Goal: Task Accomplishment & Management: Manage account settings

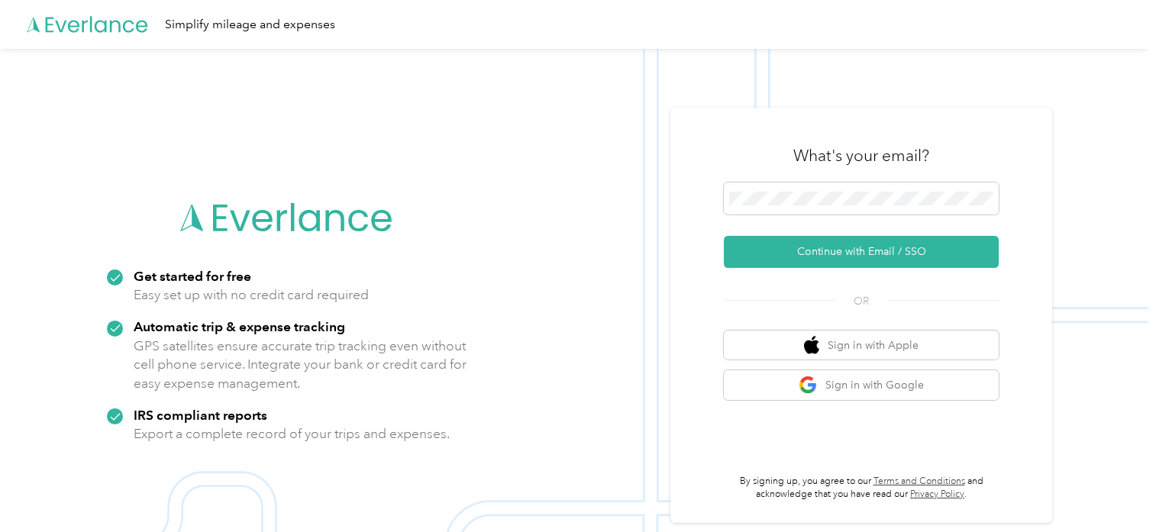
click at [1096, 30] on div "Simplify mileage and expenses" at bounding box center [574, 24] width 1148 height 49
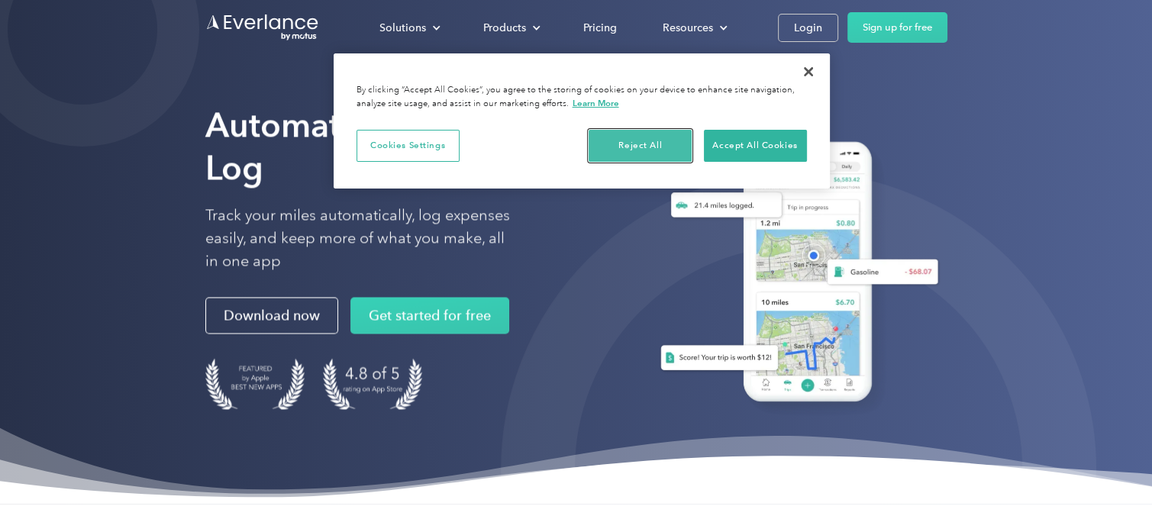
click at [639, 141] on button "Reject All" at bounding box center [640, 146] width 103 height 32
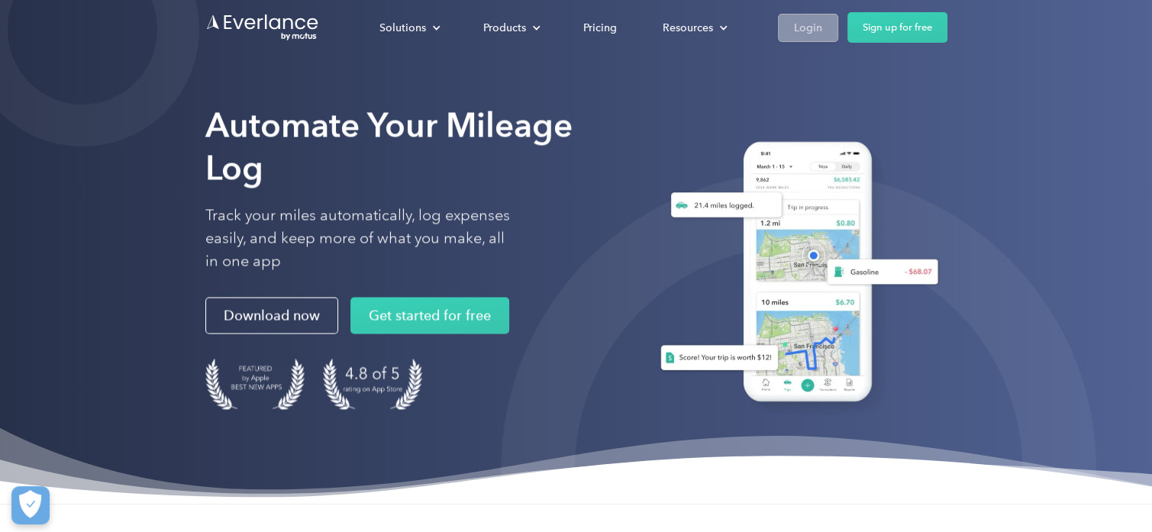
click at [799, 22] on div "Login" at bounding box center [808, 27] width 28 height 19
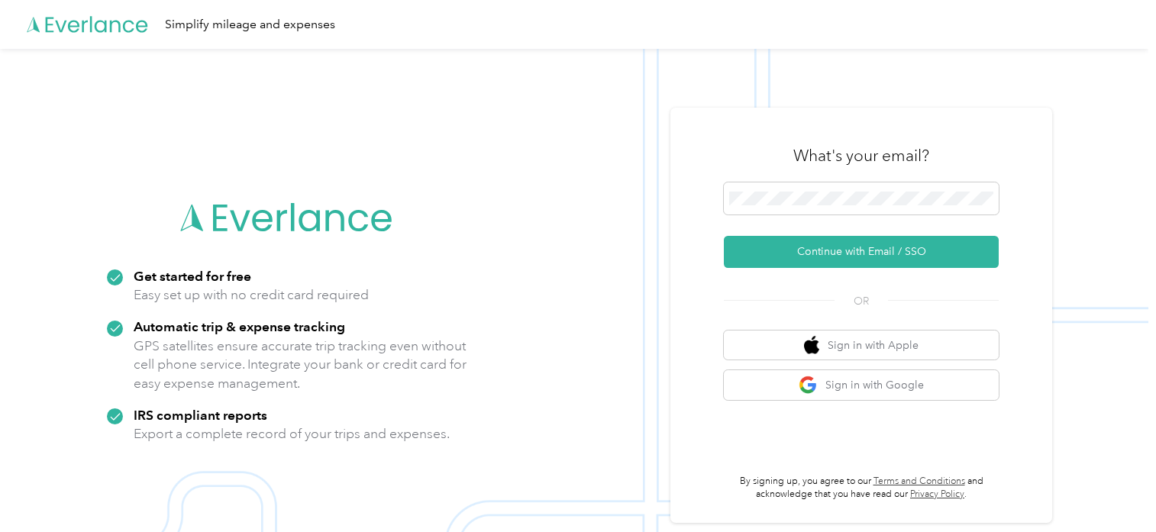
click at [724, 236] on button "Continue with Email / SSO" at bounding box center [861, 252] width 275 height 32
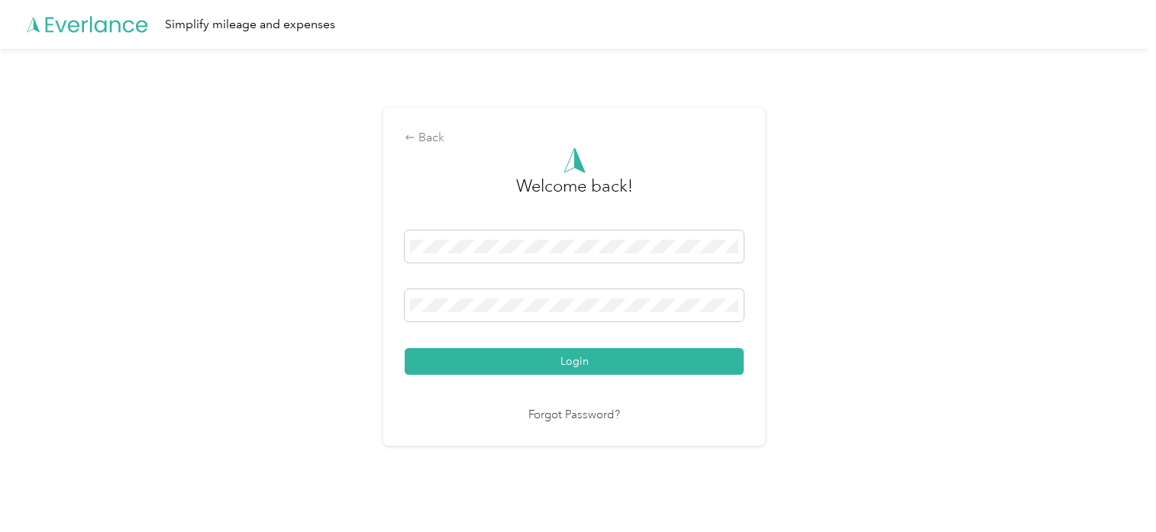
click at [880, 309] on div "Back Welcome back! Login Forgot Password?" at bounding box center [574, 283] width 1148 height 468
click at [573, 357] on button "Login" at bounding box center [574, 361] width 339 height 27
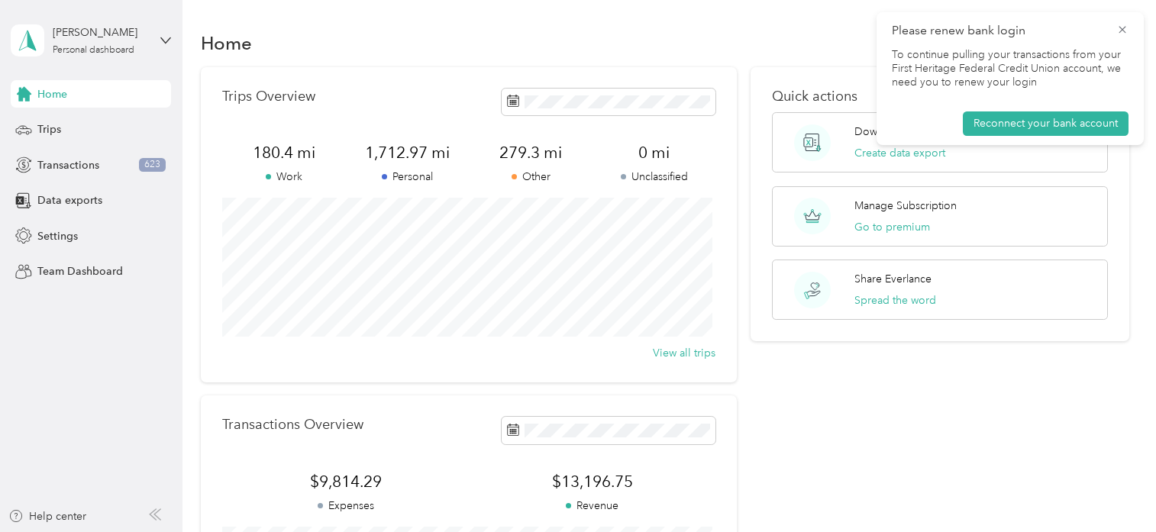
click at [0, 531] on nordpass-portal at bounding box center [0, 532] width 0 height 0
click at [1120, 27] on icon at bounding box center [1122, 29] width 7 height 7
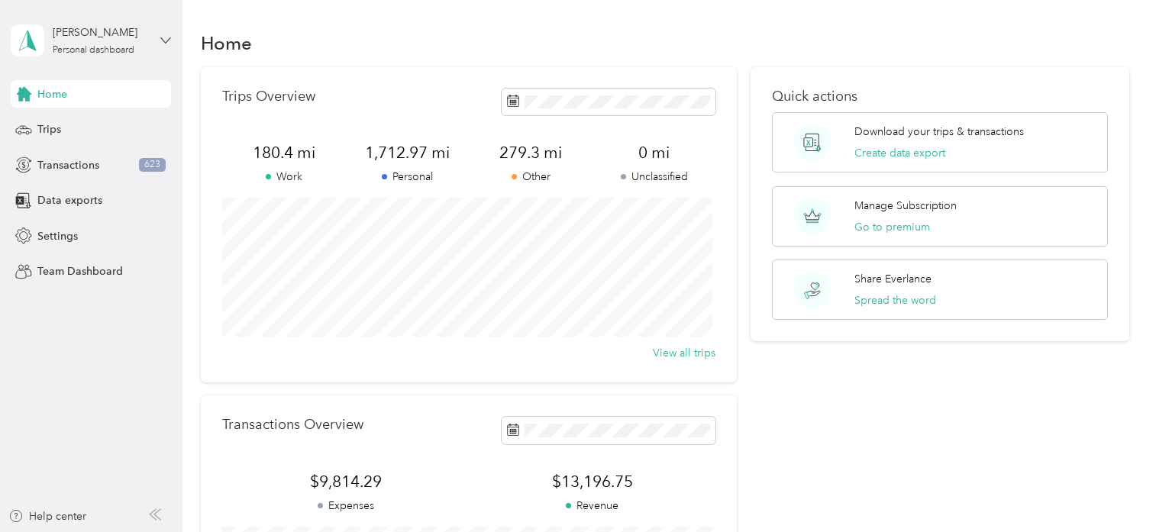
click at [162, 38] on icon at bounding box center [165, 39] width 9 height 5
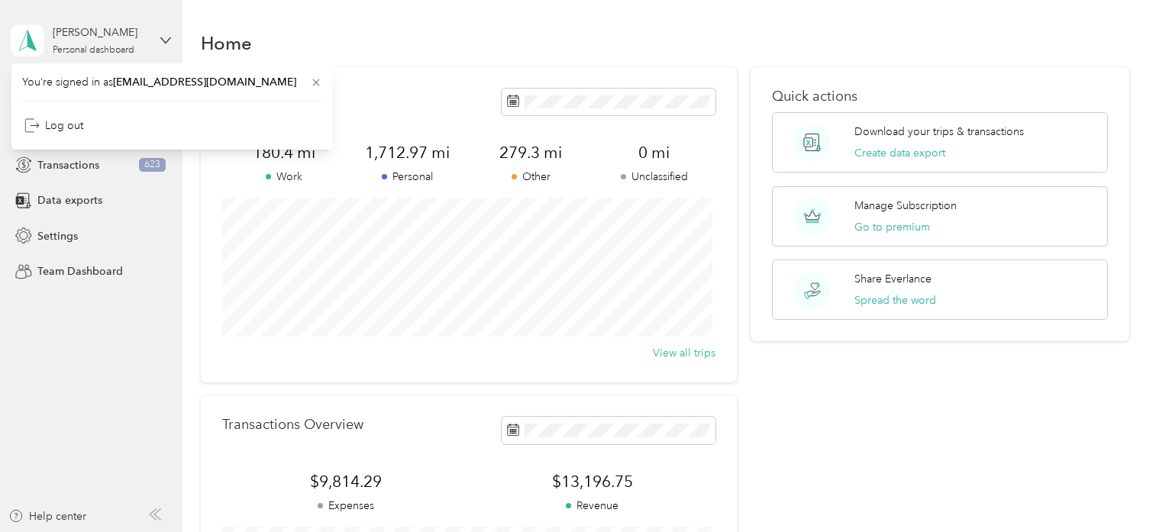
click at [159, 40] on div "James Vogel Personal dashboard" at bounding box center [91, 40] width 160 height 53
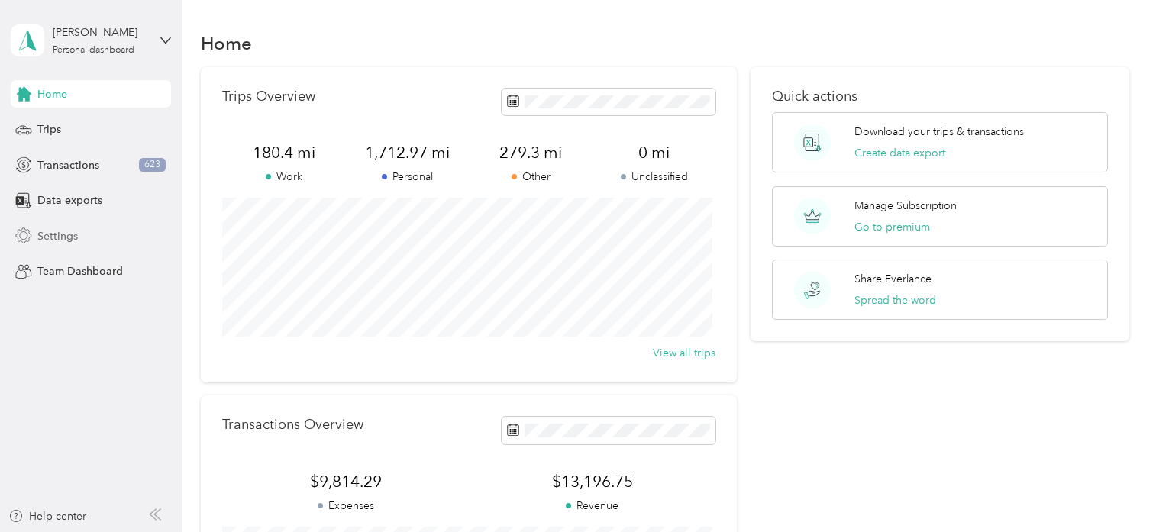
click at [48, 236] on span "Settings" at bounding box center [57, 236] width 40 height 16
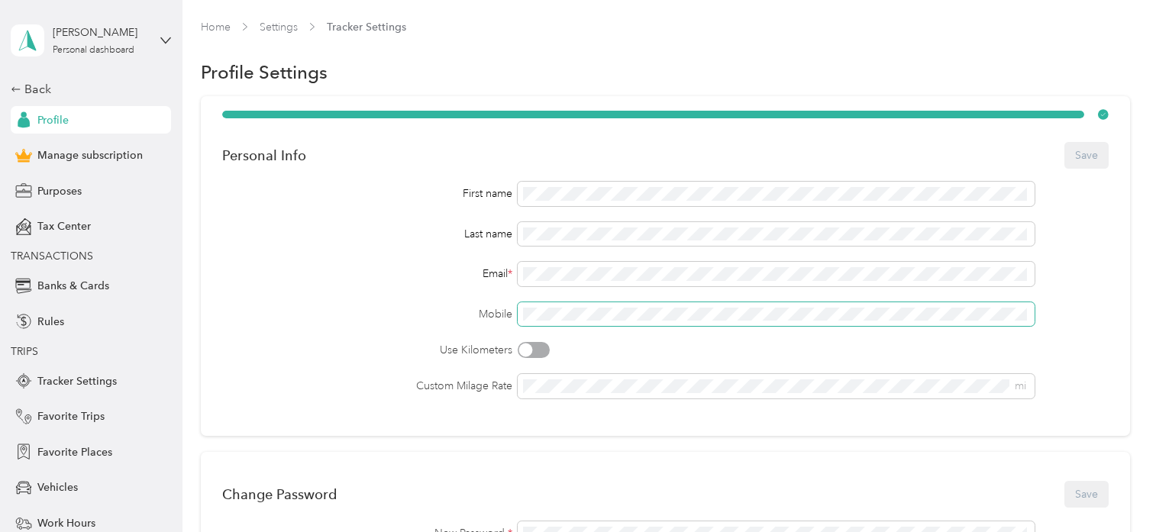
scroll to position [50, 0]
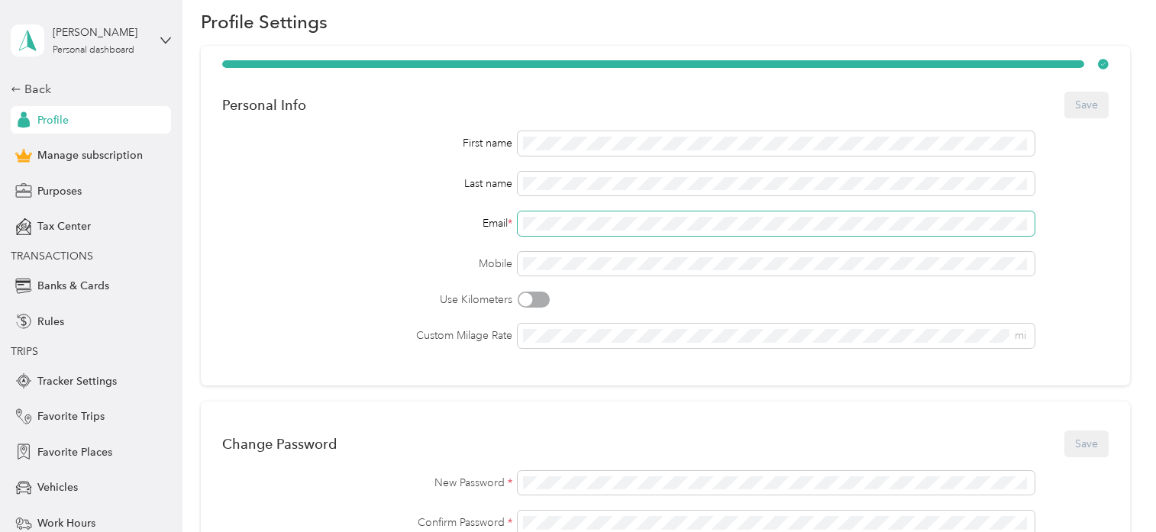
click at [493, 222] on div "Email *" at bounding box center [665, 224] width 886 height 24
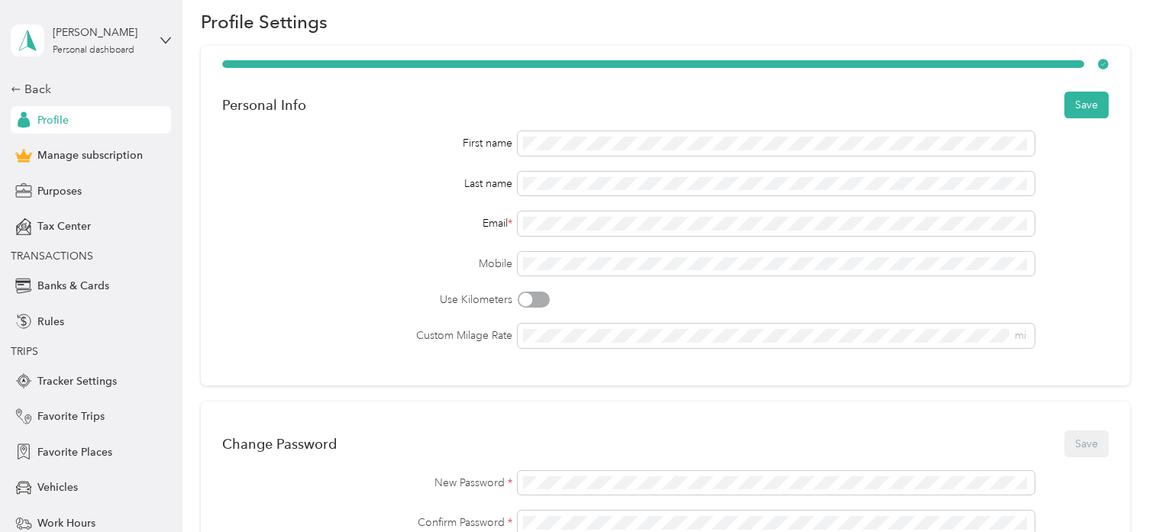
click at [1082, 210] on div "First name Last name Email * Mobile Use Kilometers Custom Milage Rate mi" at bounding box center [665, 239] width 886 height 217
click at [1079, 105] on button "Save" at bounding box center [1086, 105] width 44 height 27
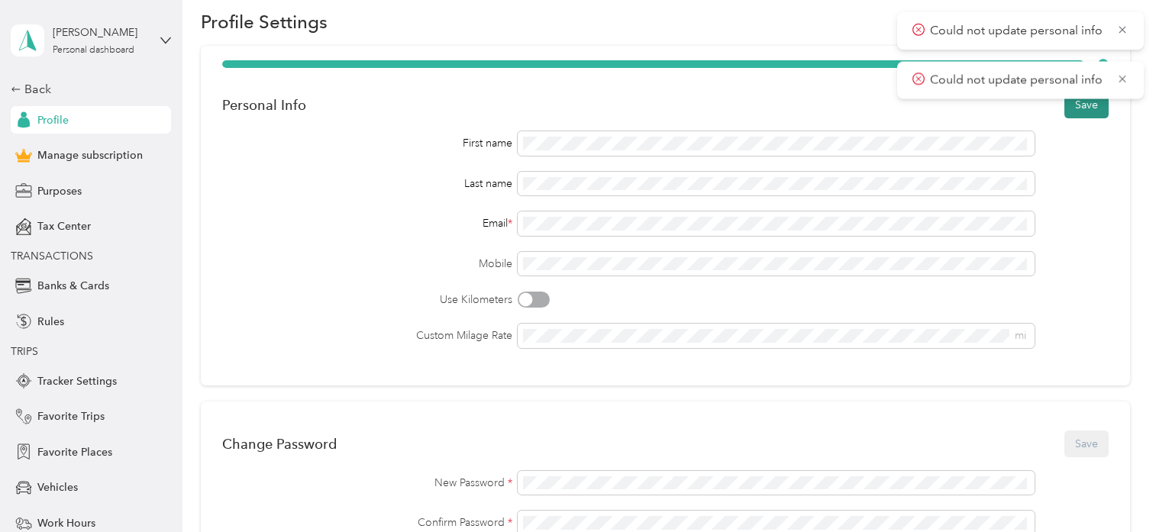
click at [1079, 105] on button "Save" at bounding box center [1086, 105] width 44 height 27
click at [1085, 257] on div "Mobile" at bounding box center [665, 264] width 886 height 24
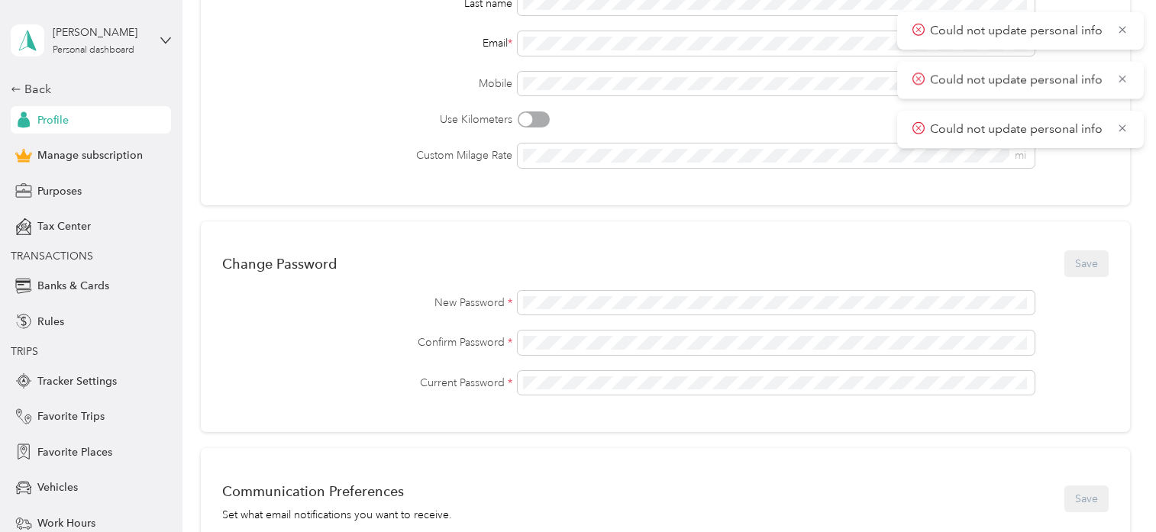
scroll to position [0, 0]
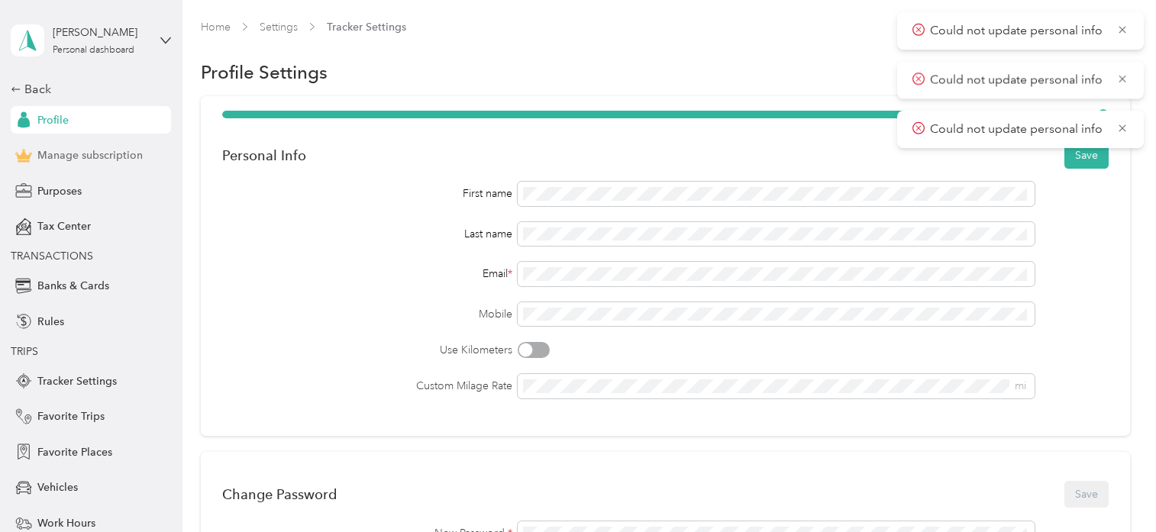
click at [72, 153] on span "Manage subscription" at bounding box center [89, 155] width 105 height 16
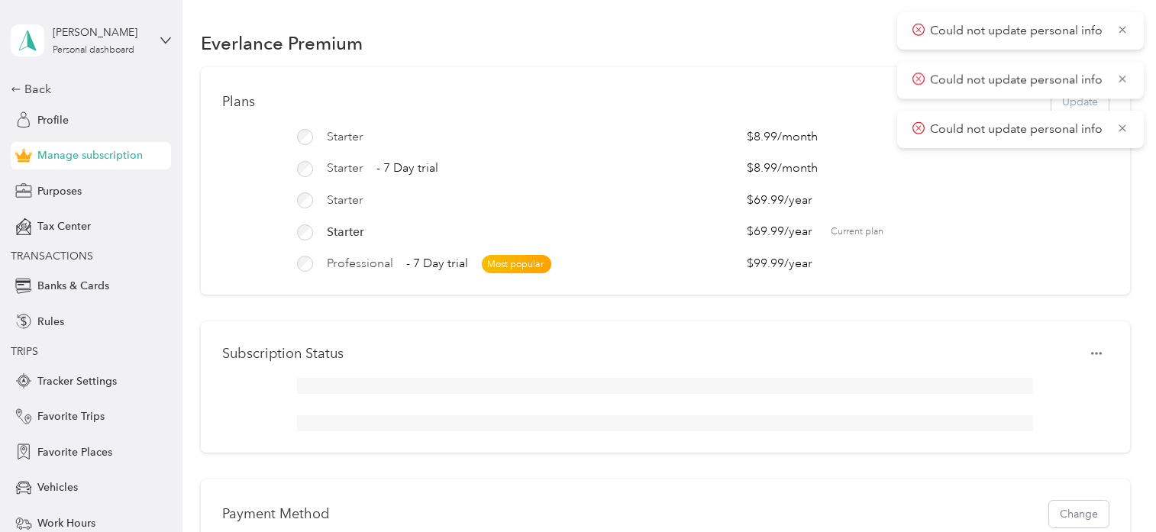
scroll to position [153, 0]
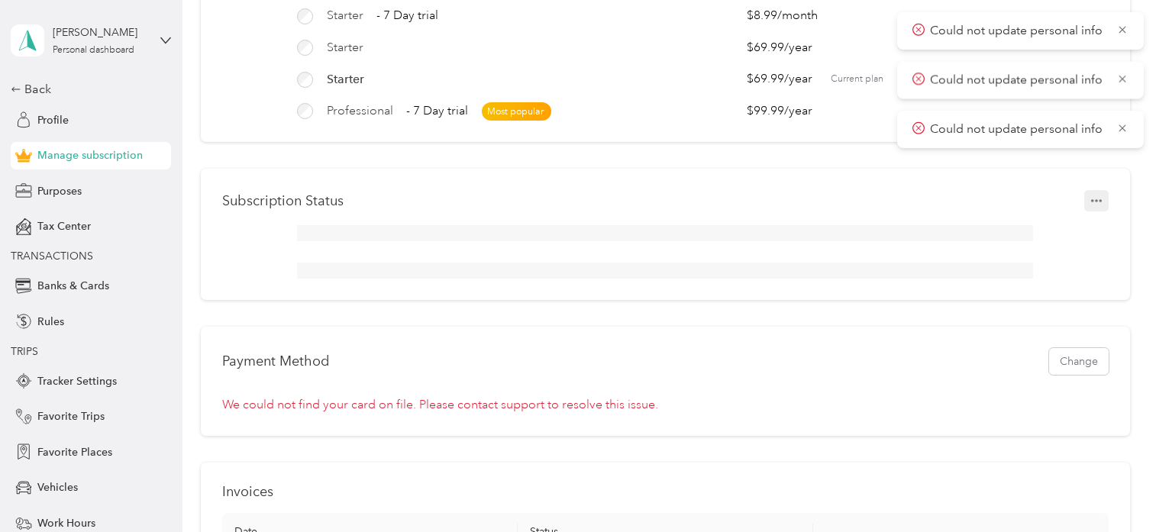
click at [1091, 206] on icon "button" at bounding box center [1096, 200] width 11 height 11
click at [724, 176] on div "Plans Update Starter $8.99 / month Starter - 7 Day trial $8.99 / month Starter …" at bounding box center [665, 455] width 928 height 1082
click at [353, 228] on div "Subscription Status" at bounding box center [665, 234] width 928 height 131
click at [347, 241] on div at bounding box center [665, 233] width 736 height 16
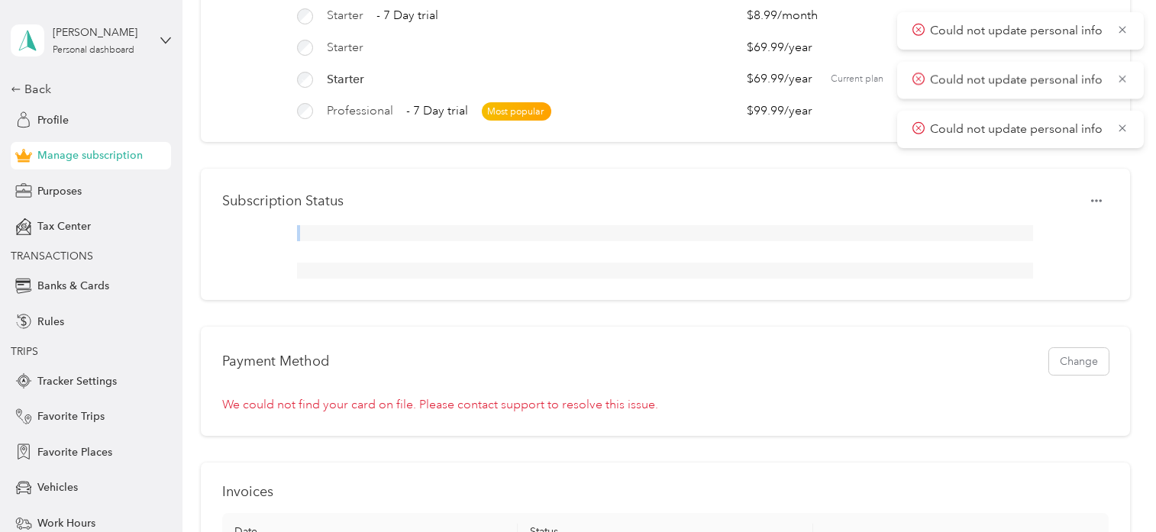
click at [347, 241] on div at bounding box center [665, 233] width 736 height 16
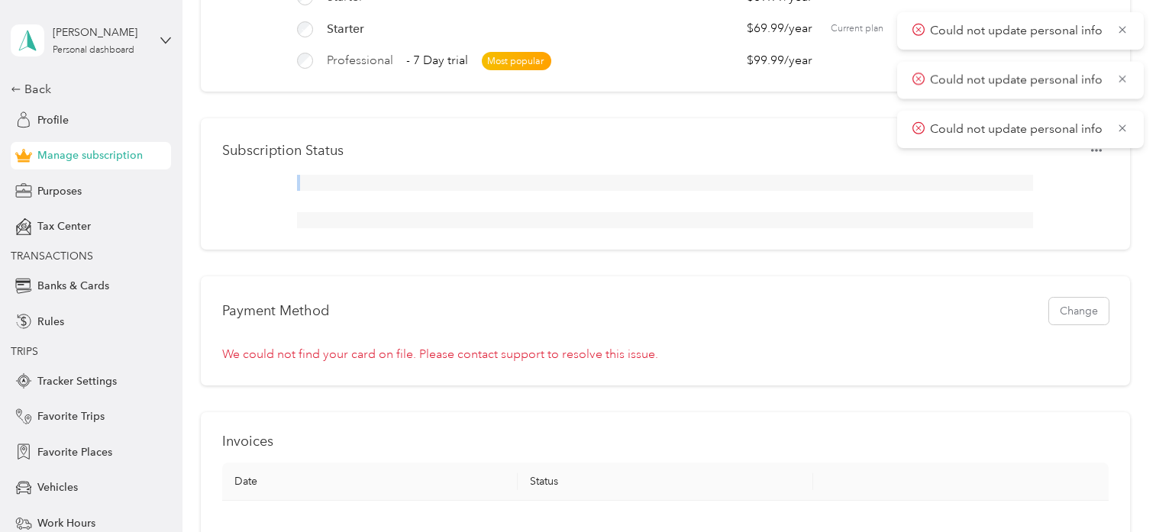
scroll to position [0, 0]
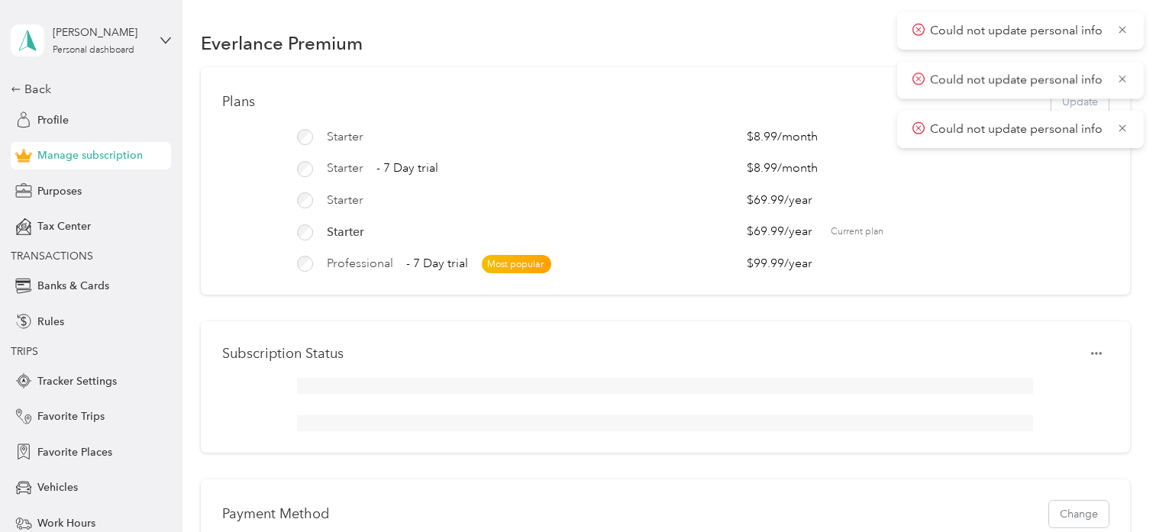
click at [785, 230] on span "$69.99 / year" at bounding box center [789, 232] width 84 height 18
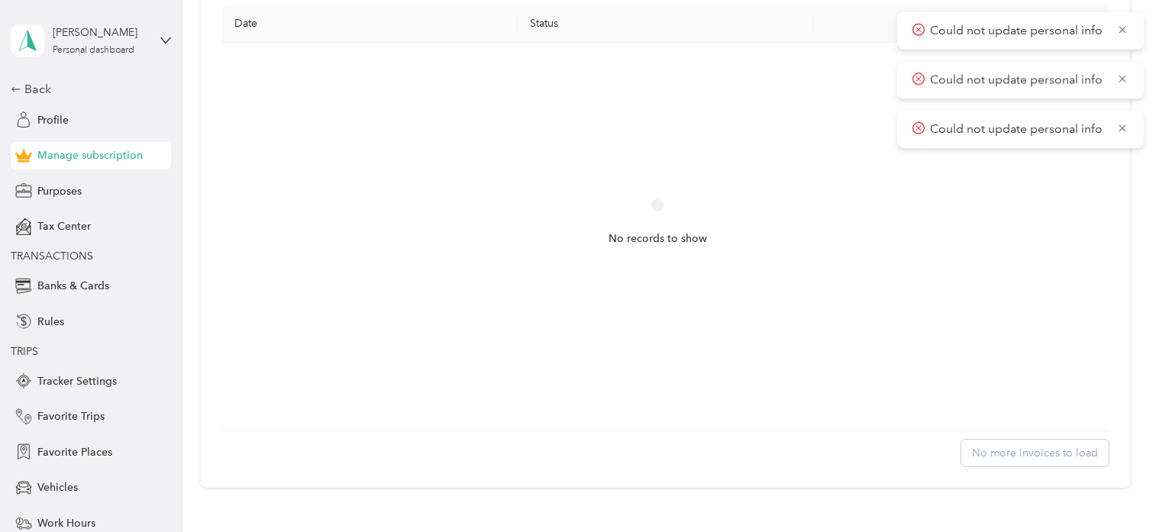
scroll to position [407, 0]
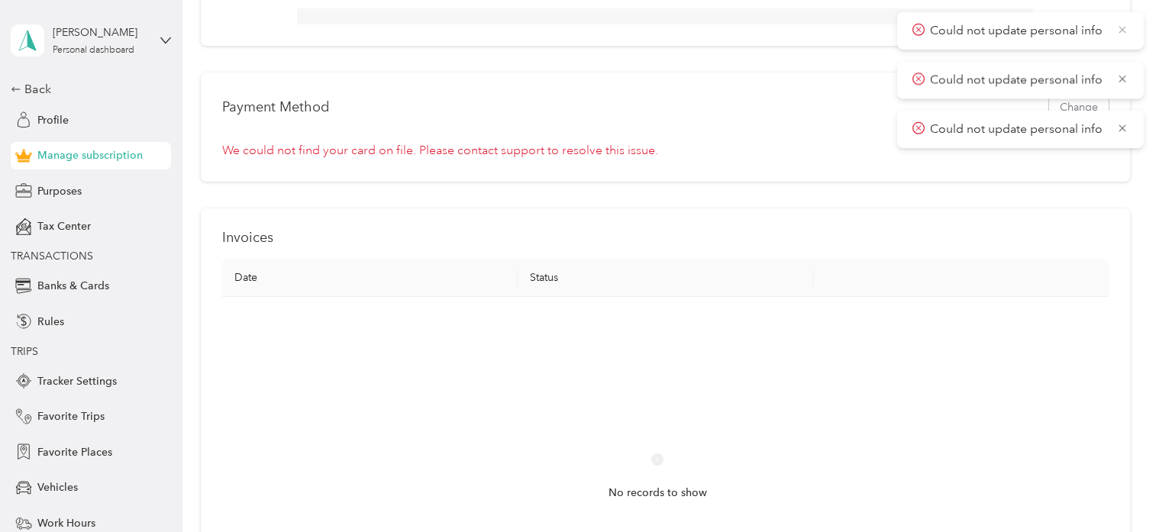
click at [1124, 29] on icon at bounding box center [1122, 30] width 12 height 14
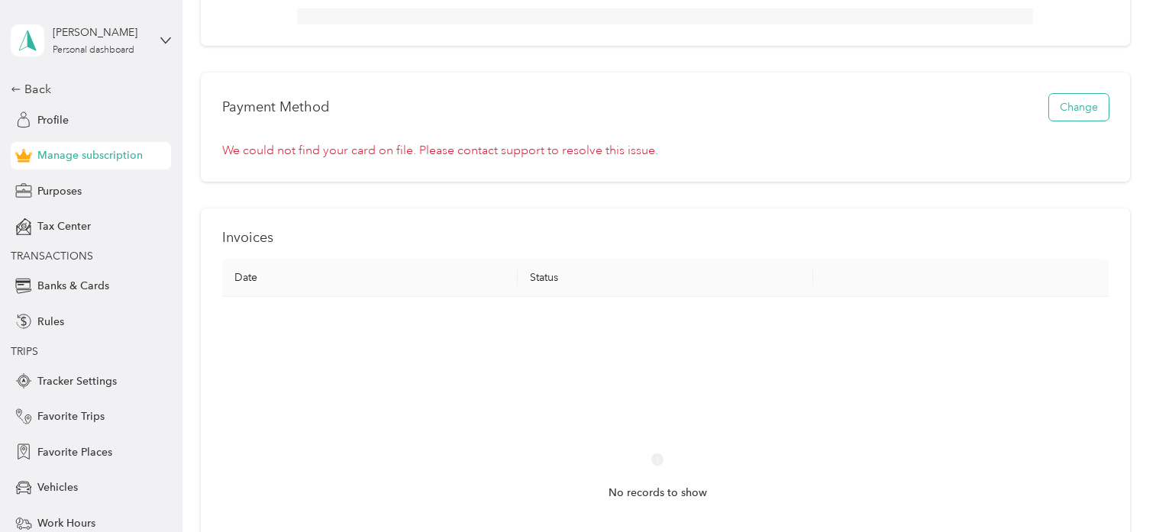
click at [1066, 120] on button "Change" at bounding box center [1079, 107] width 60 height 27
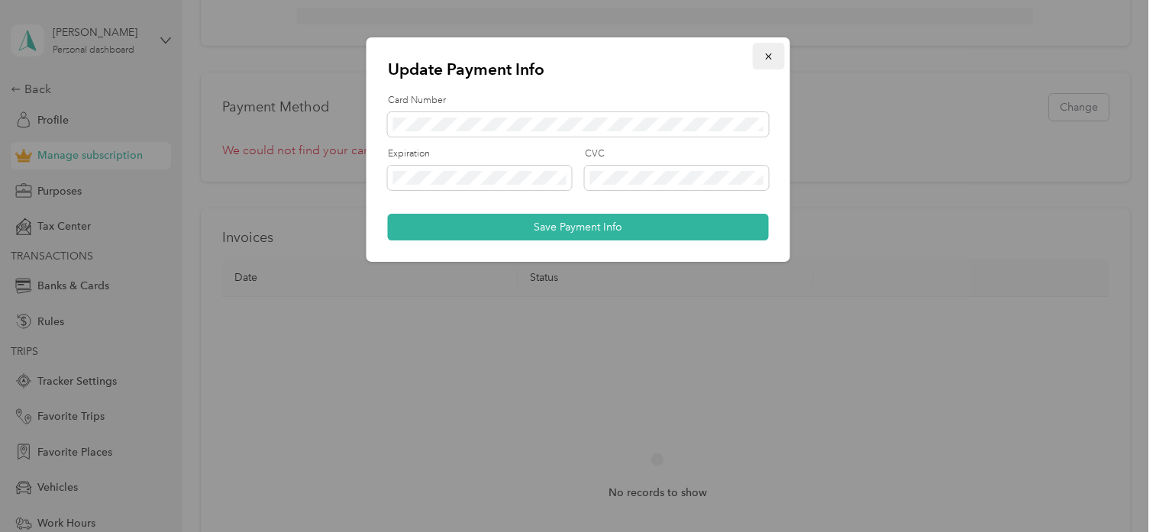
click at [770, 53] on icon "button" at bounding box center [769, 56] width 11 height 11
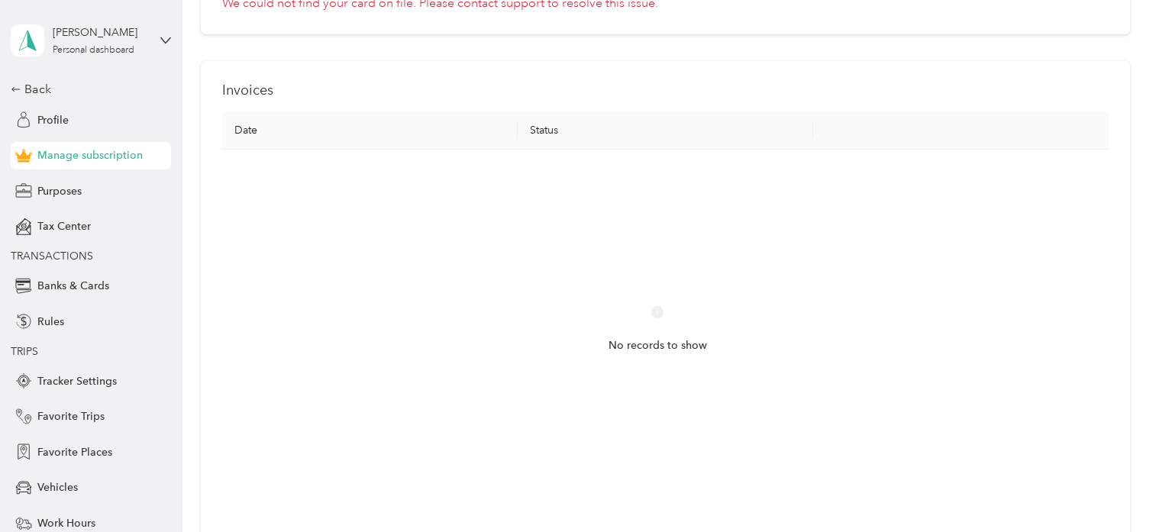
scroll to position [503, 0]
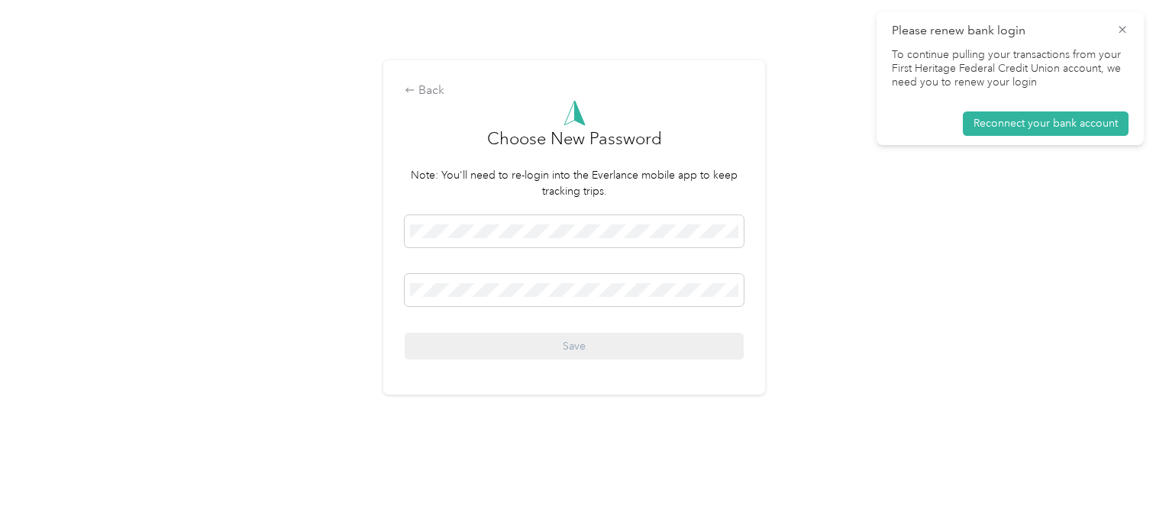
click at [0, 468] on nordpass-autofill-portal at bounding box center [0, 468] width 0 height 0
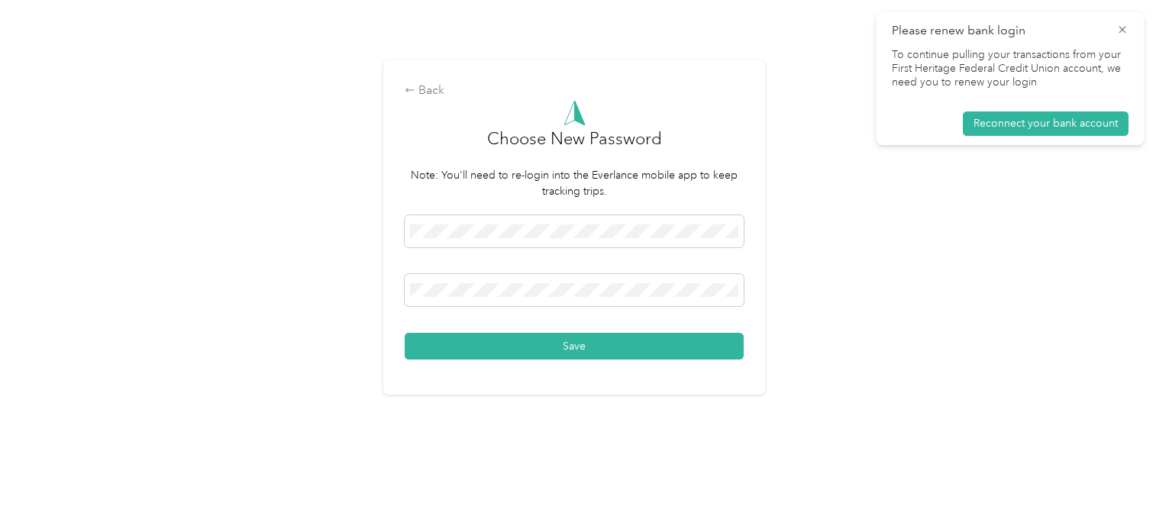
drag, startPoint x: 987, startPoint y: 176, endPoint x: 845, endPoint y: 186, distance: 142.3
click at [0, 468] on nordpass-portal at bounding box center [0, 468] width 0 height 0
drag, startPoint x: 916, startPoint y: 135, endPoint x: 1068, endPoint y: 130, distance: 152.0
click at [0, 468] on nordpass-portal at bounding box center [0, 468] width 0 height 0
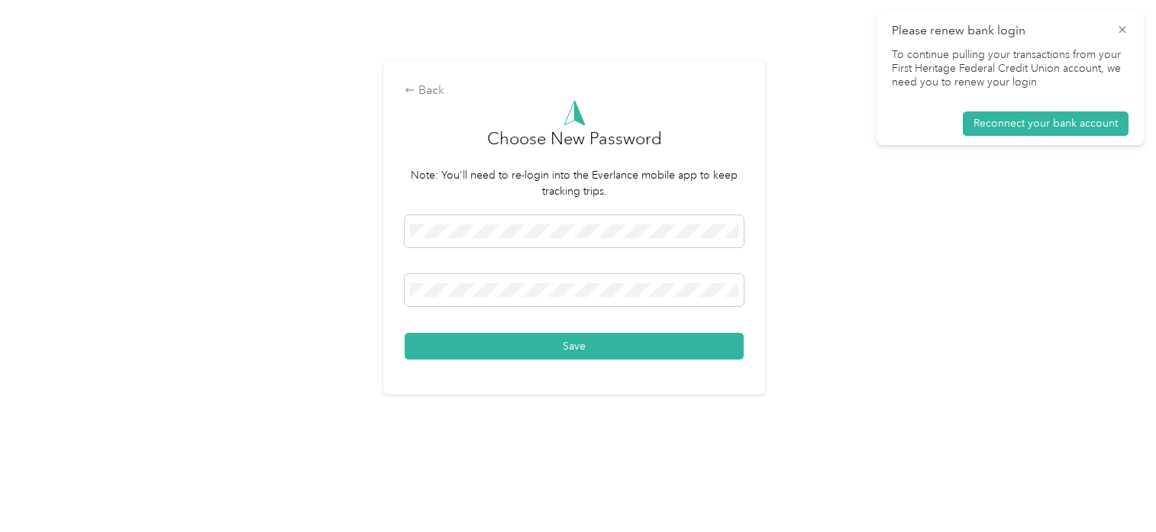
click at [0, 468] on nordpass-portal at bounding box center [0, 468] width 0 height 0
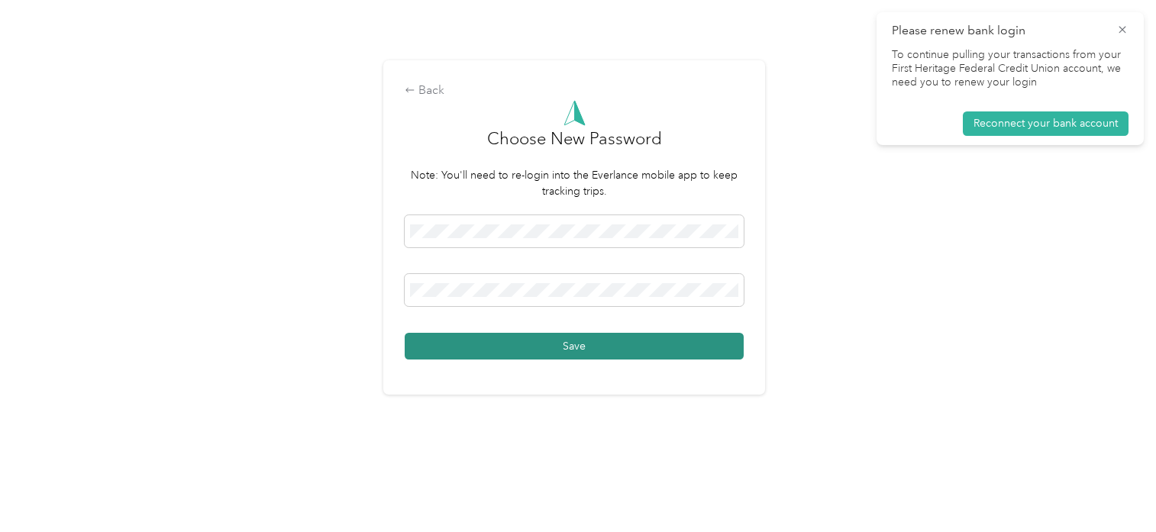
click at [575, 343] on button "Save" at bounding box center [574, 346] width 339 height 27
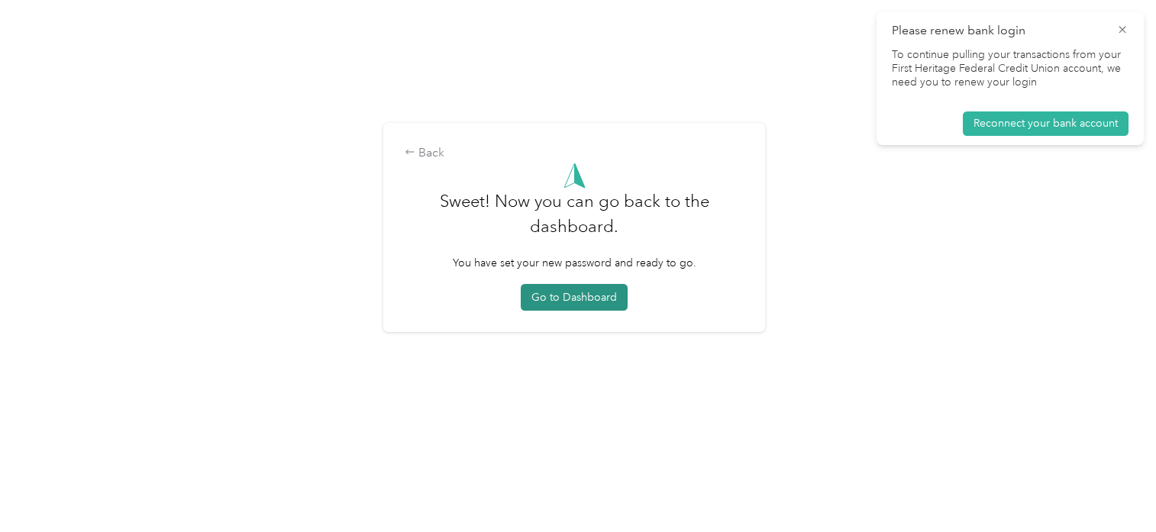
click at [570, 298] on button "Go to Dashboard" at bounding box center [574, 297] width 107 height 27
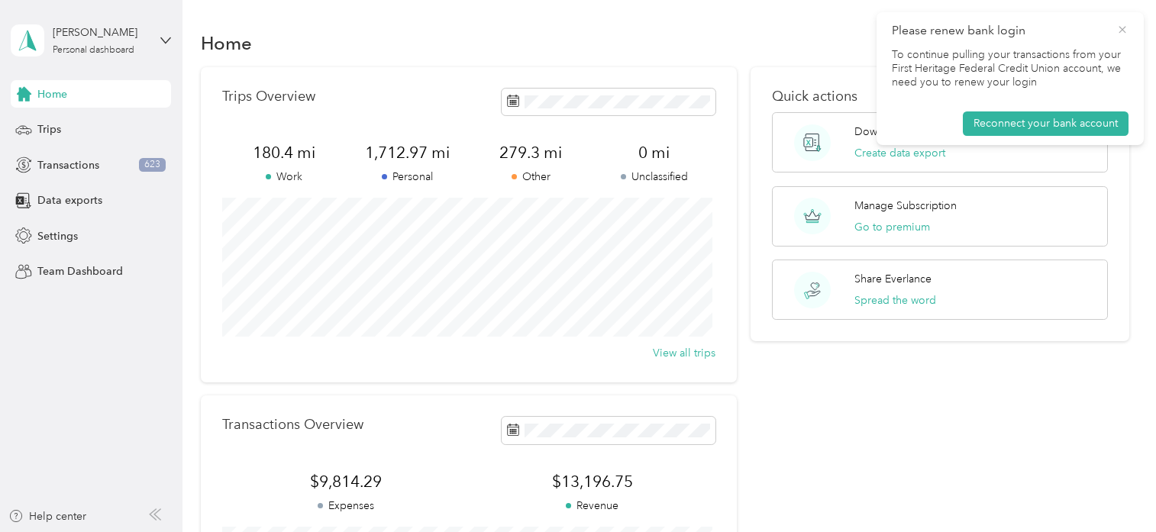
click at [1125, 29] on icon at bounding box center [1122, 30] width 12 height 14
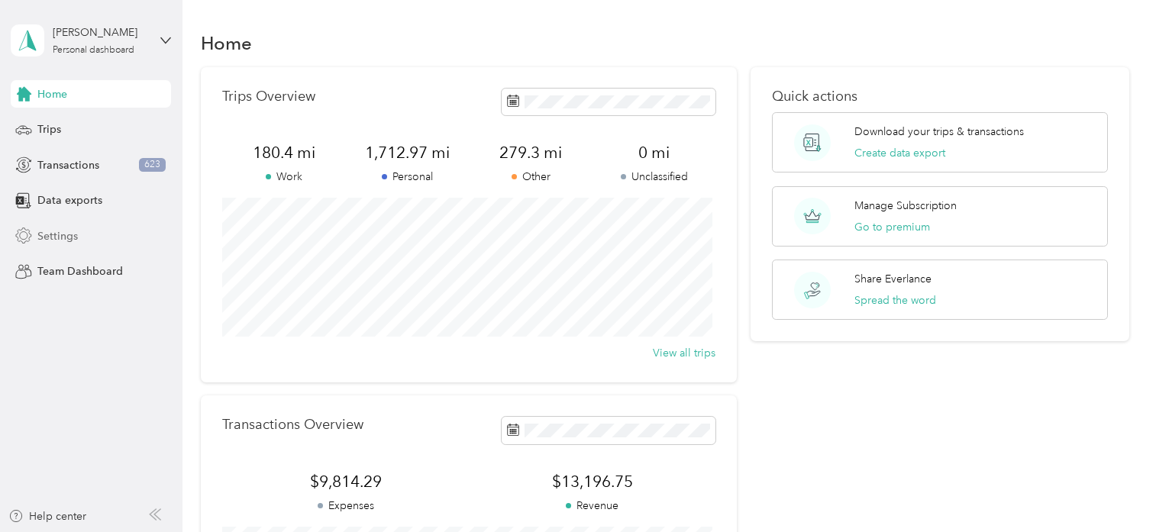
click at [62, 229] on span "Settings" at bounding box center [57, 236] width 40 height 16
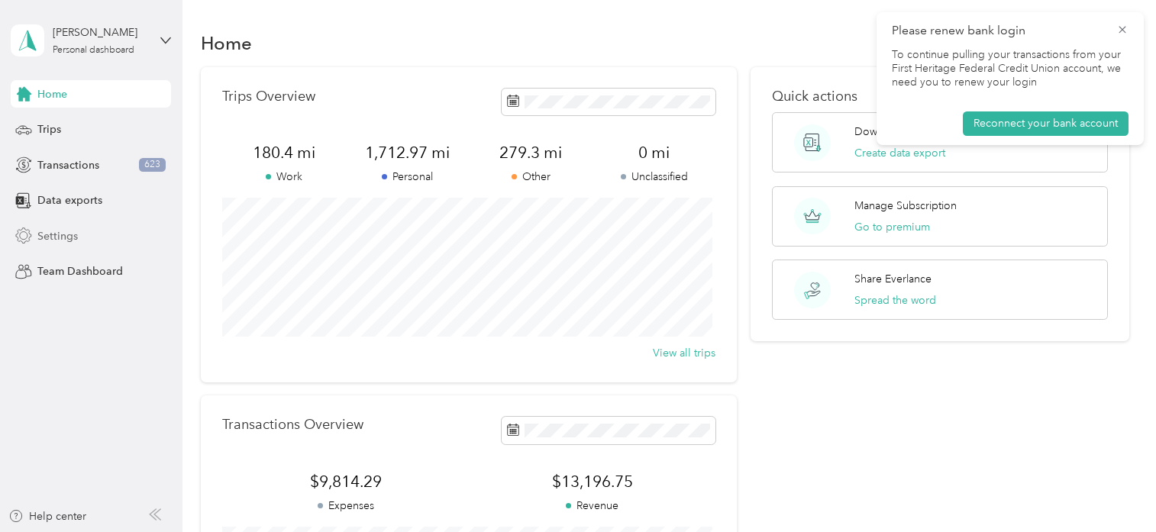
click at [42, 237] on span "Settings" at bounding box center [57, 236] width 40 height 16
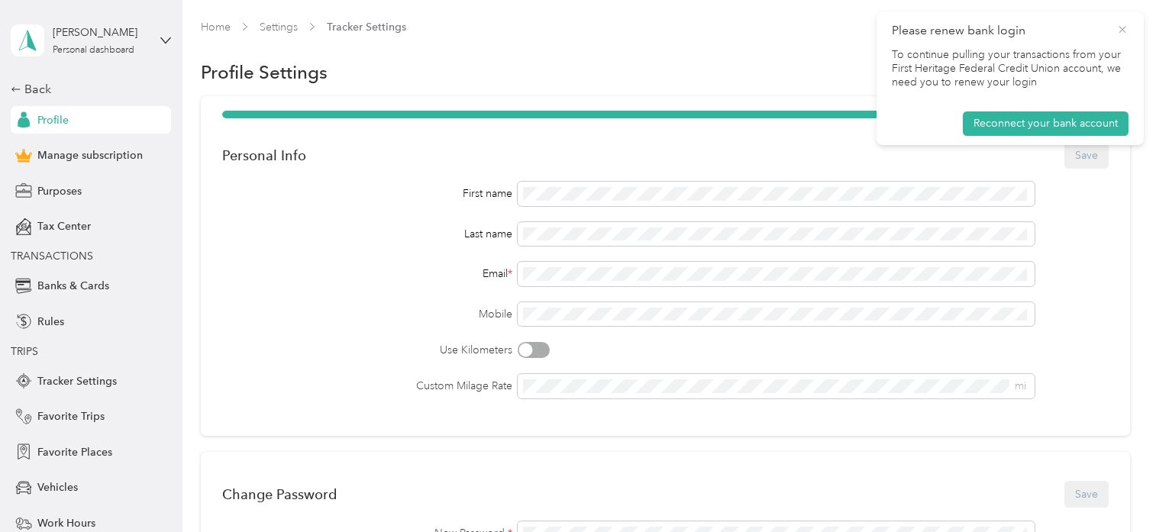
click at [1121, 27] on icon at bounding box center [1122, 30] width 12 height 14
